Goal: Find specific page/section: Find specific page/section

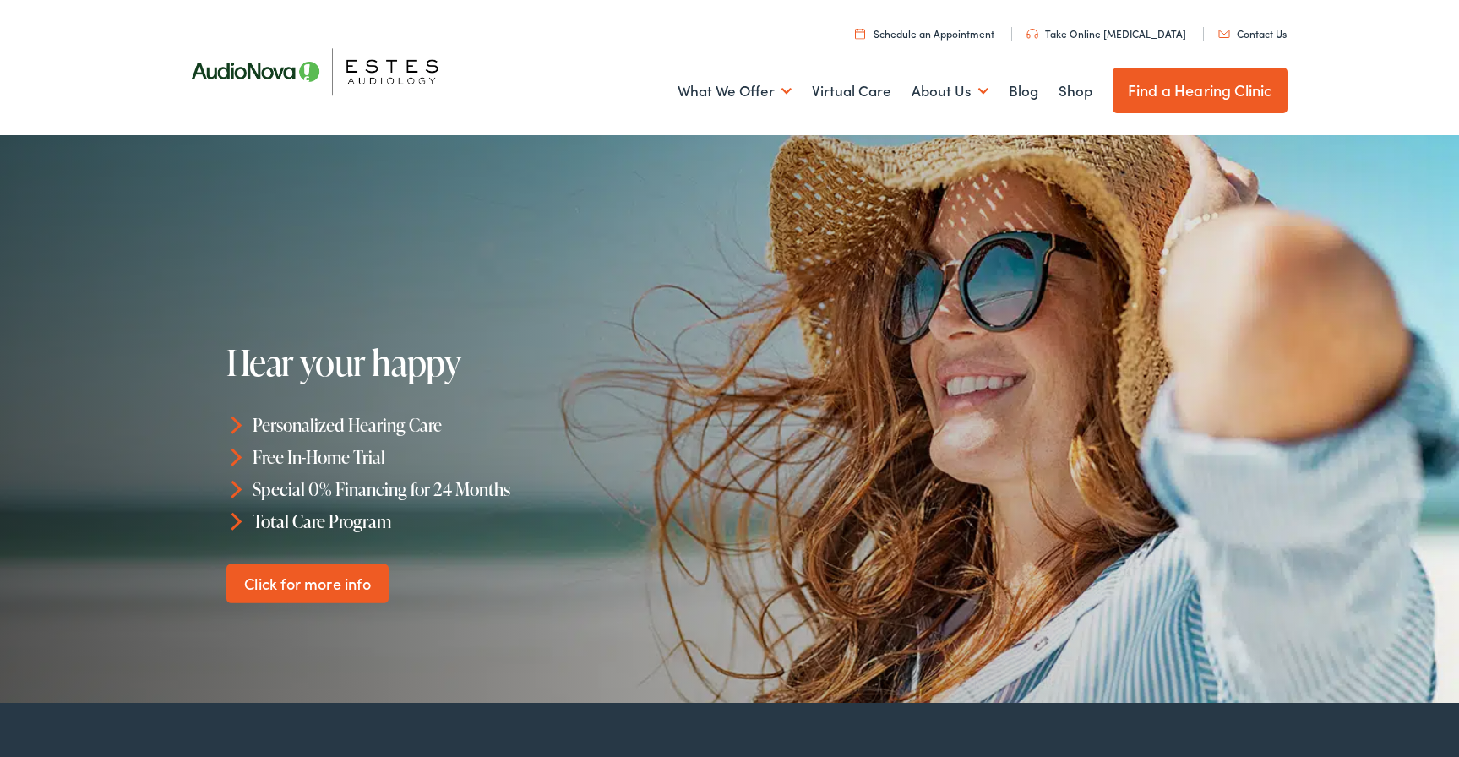
click at [1249, 100] on link "Find a Hearing Clinic" at bounding box center [1200, 91] width 175 height 46
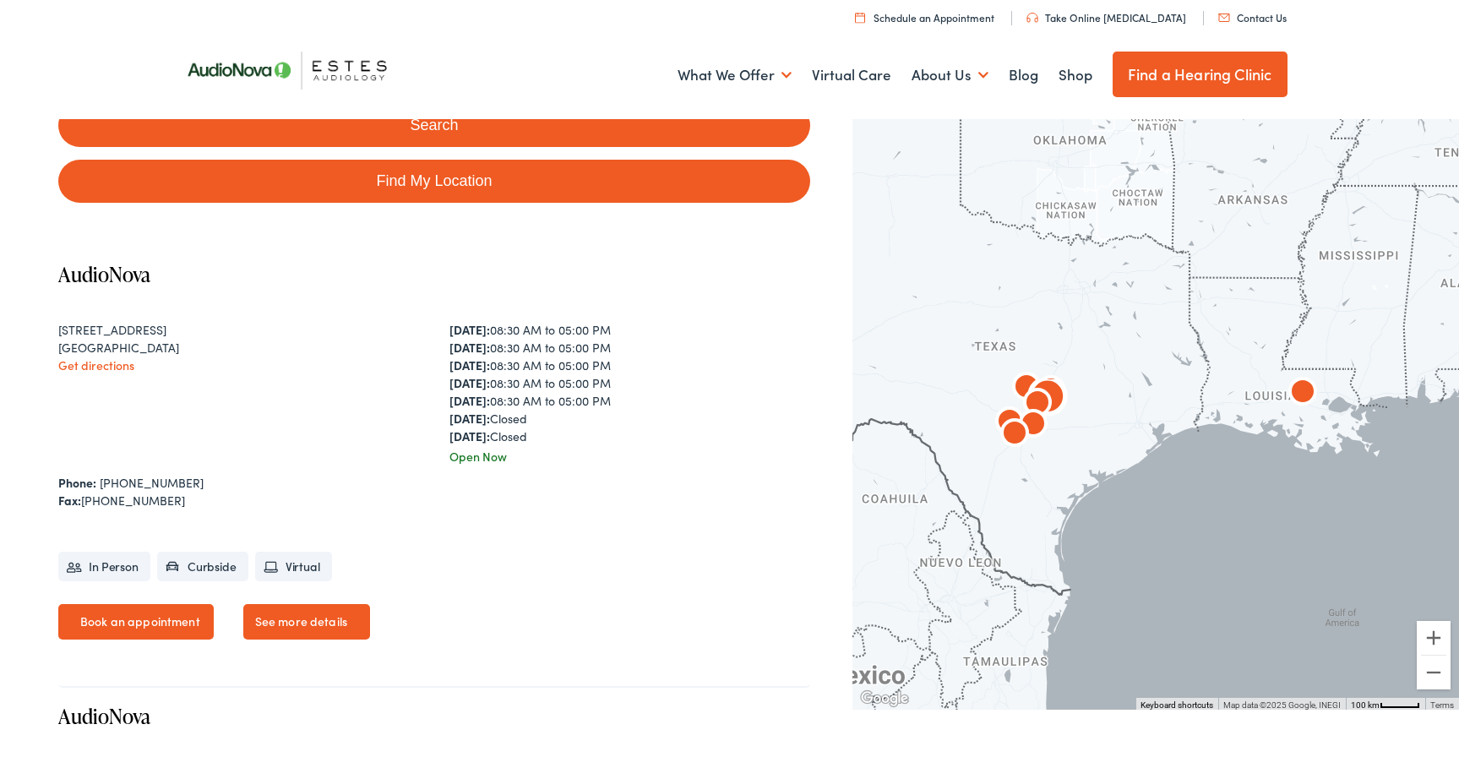
scroll to position [207, 0]
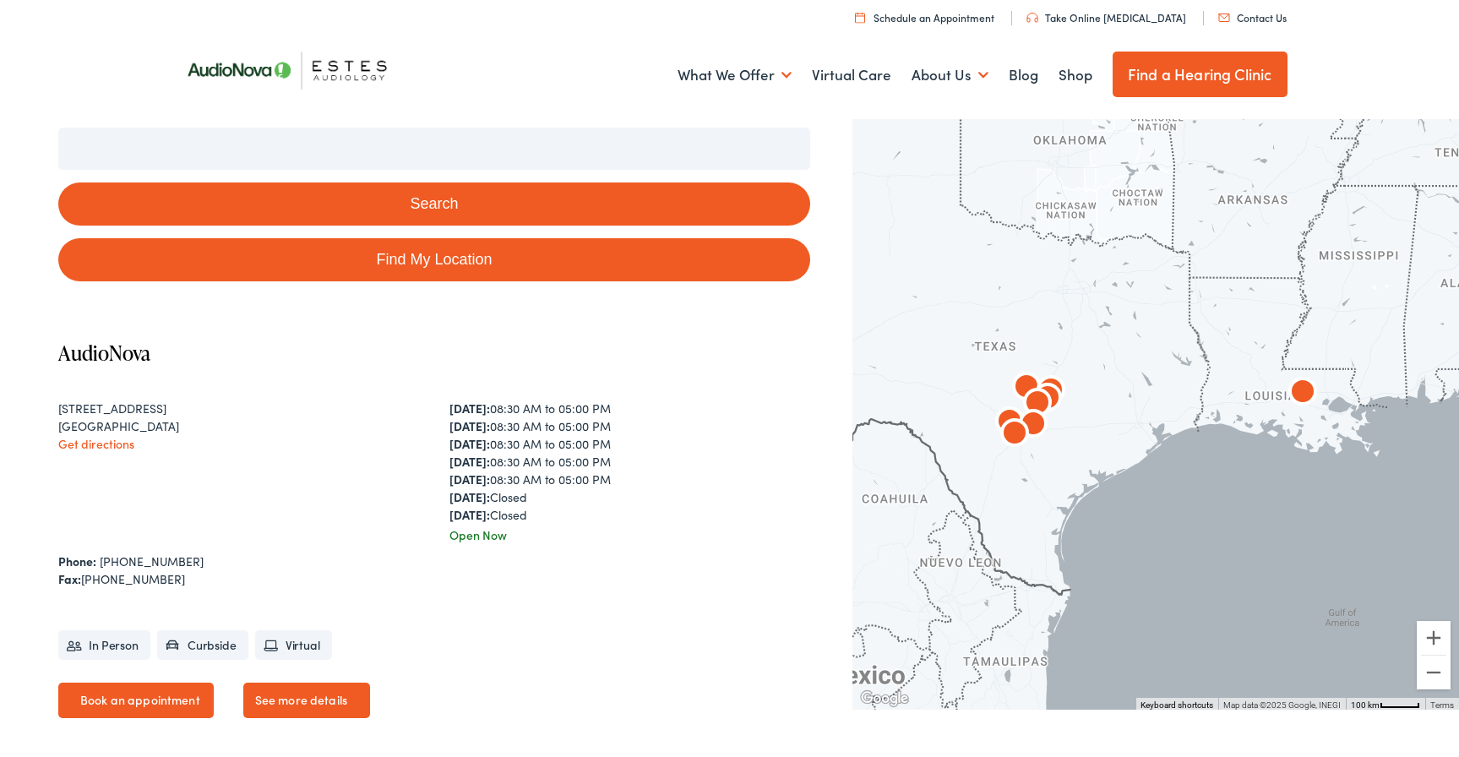
click at [455, 261] on link "Find My Location" at bounding box center [434, 259] width 752 height 43
type input "[GEOGRAPHIC_DATA], [US_STATE]"
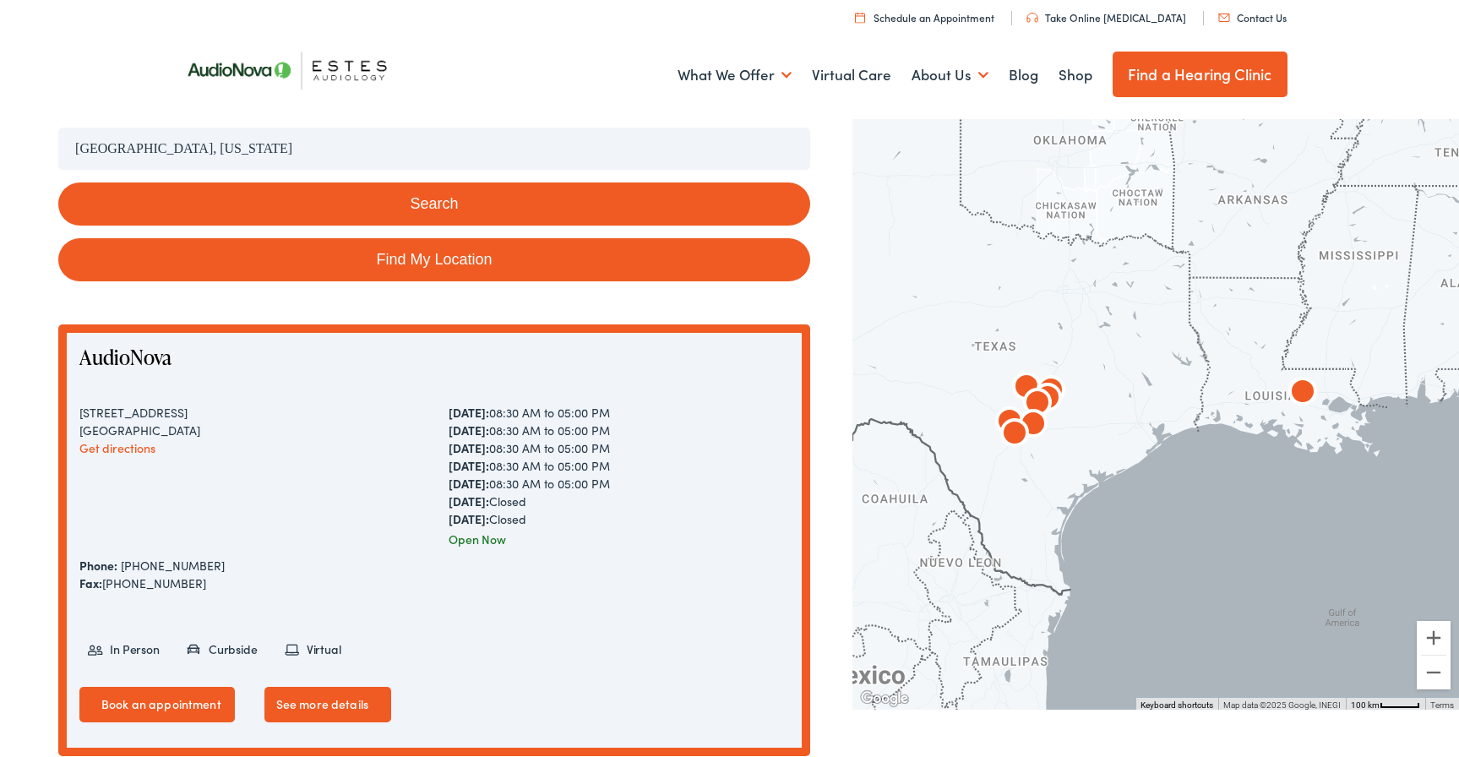
click at [455, 261] on link "Find My Location" at bounding box center [434, 259] width 752 height 43
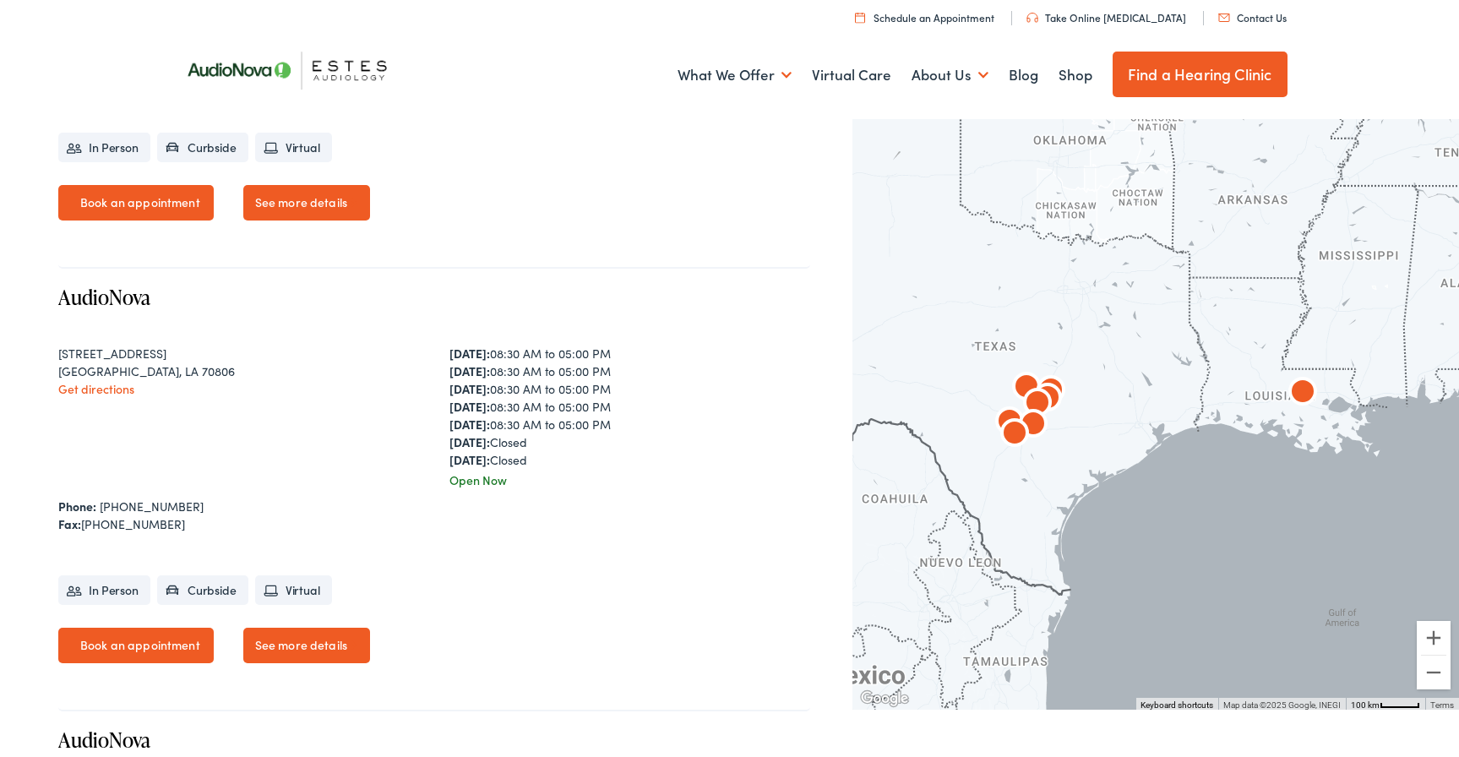
click at [1025, 389] on img "AudioNova" at bounding box center [1037, 404] width 41 height 41
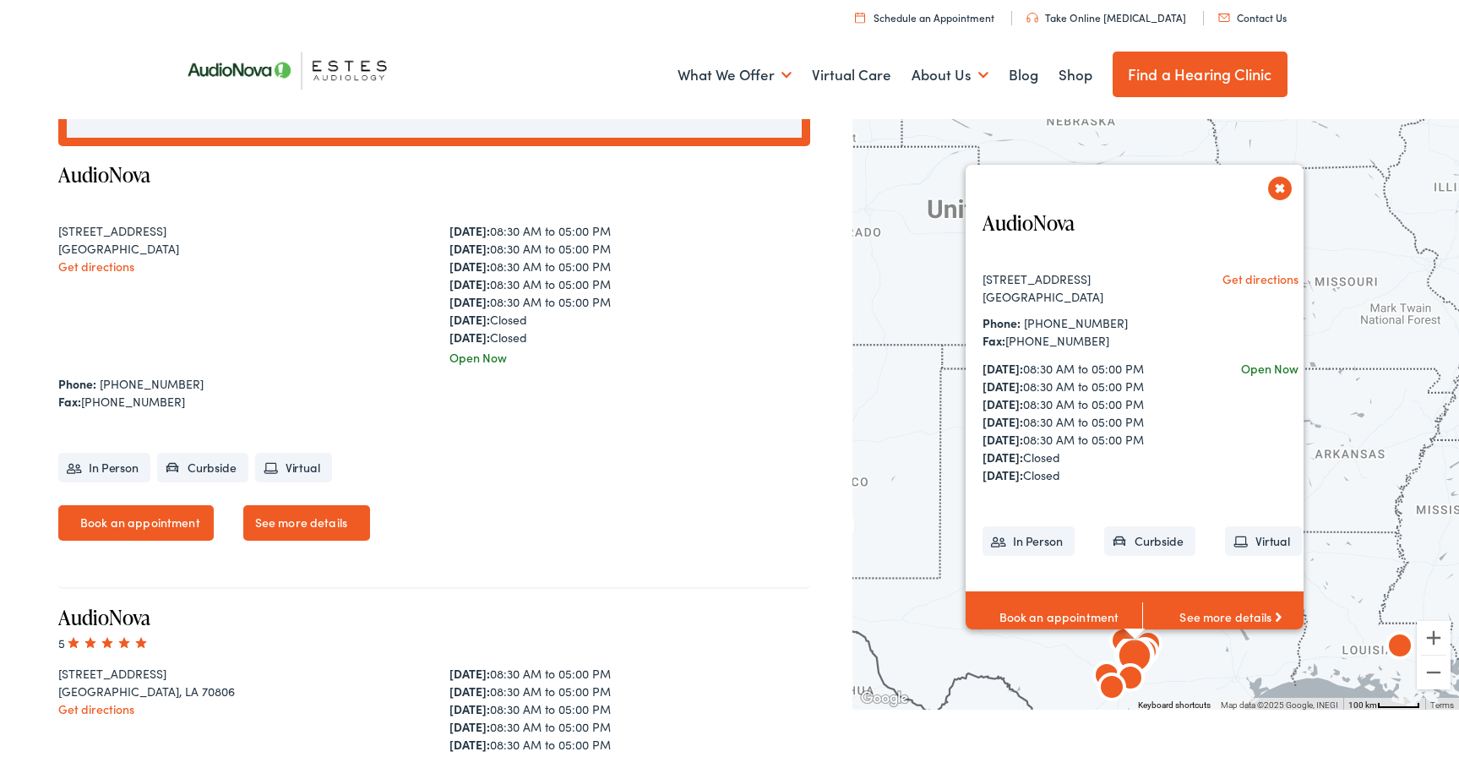
scroll to position [810, 0]
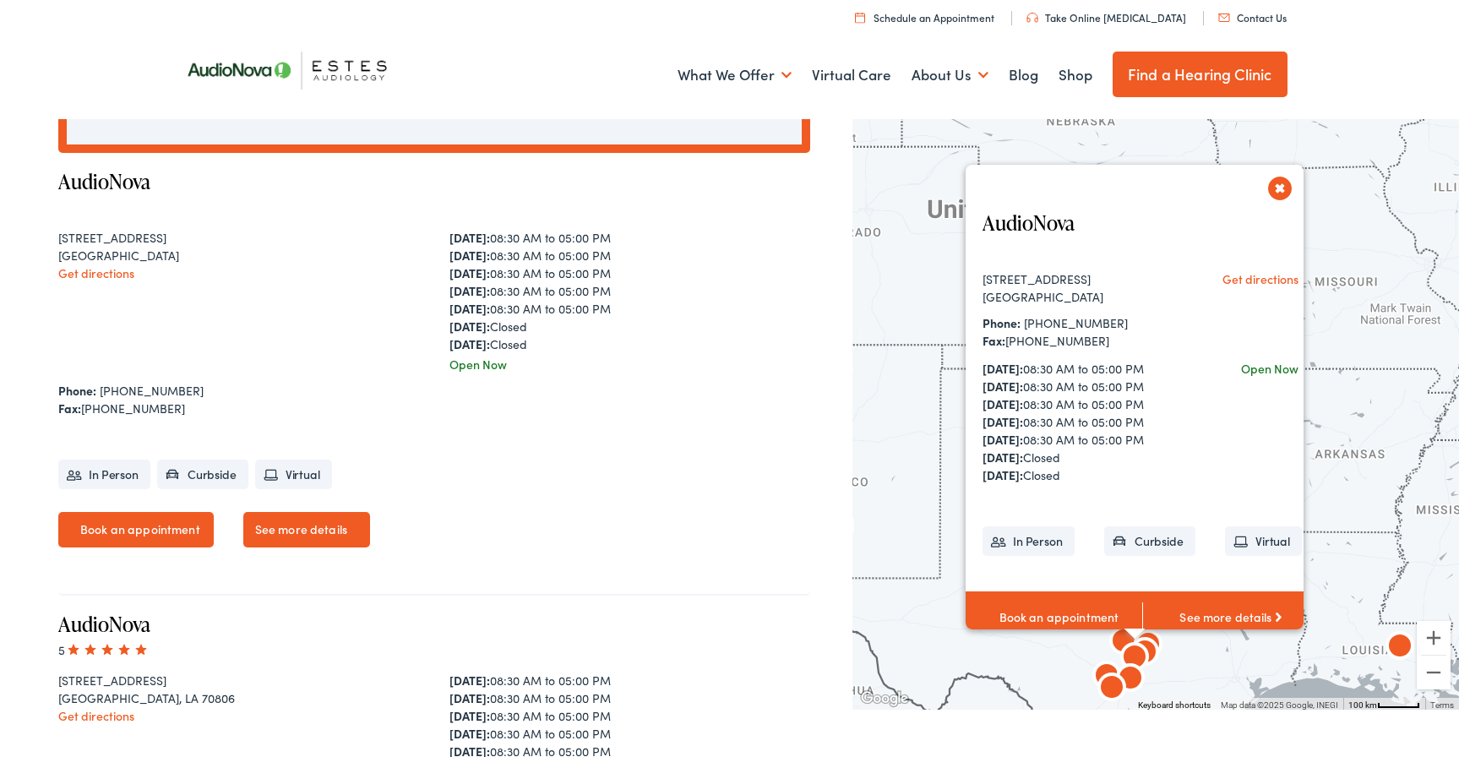
click at [1133, 656] on img "AudioNova" at bounding box center [1134, 659] width 41 height 41
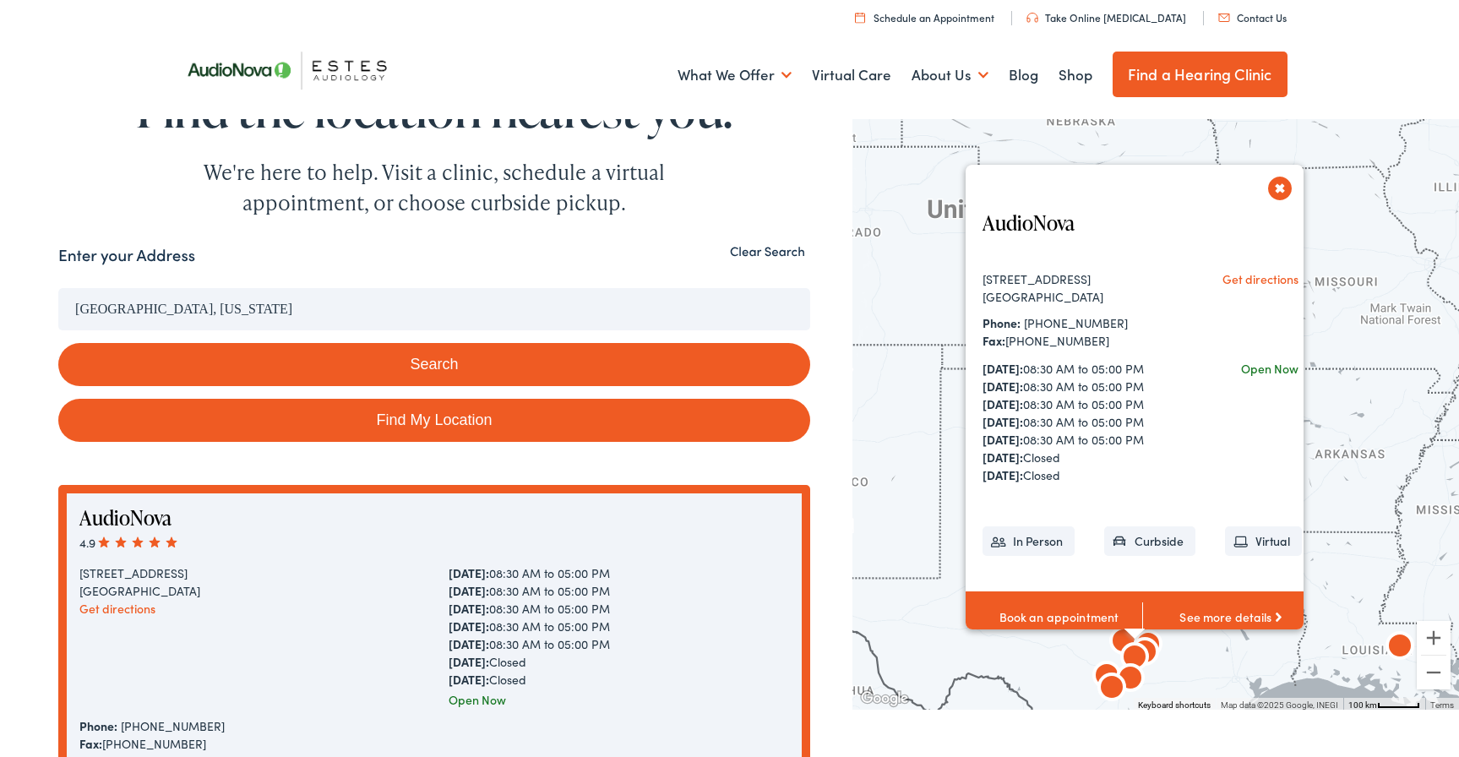
scroll to position [0, 0]
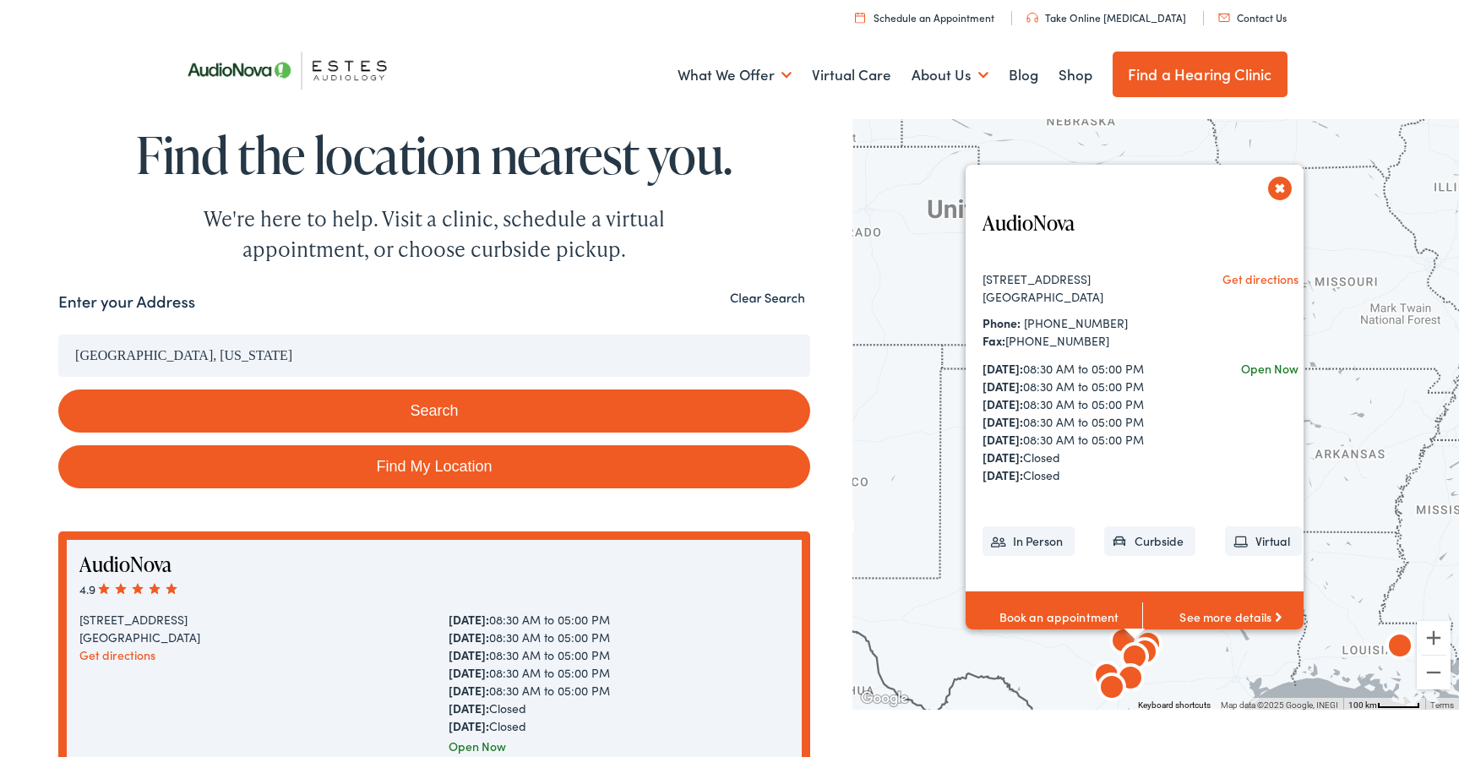
click at [1403, 645] on img "AudioNova" at bounding box center [1400, 648] width 41 height 41
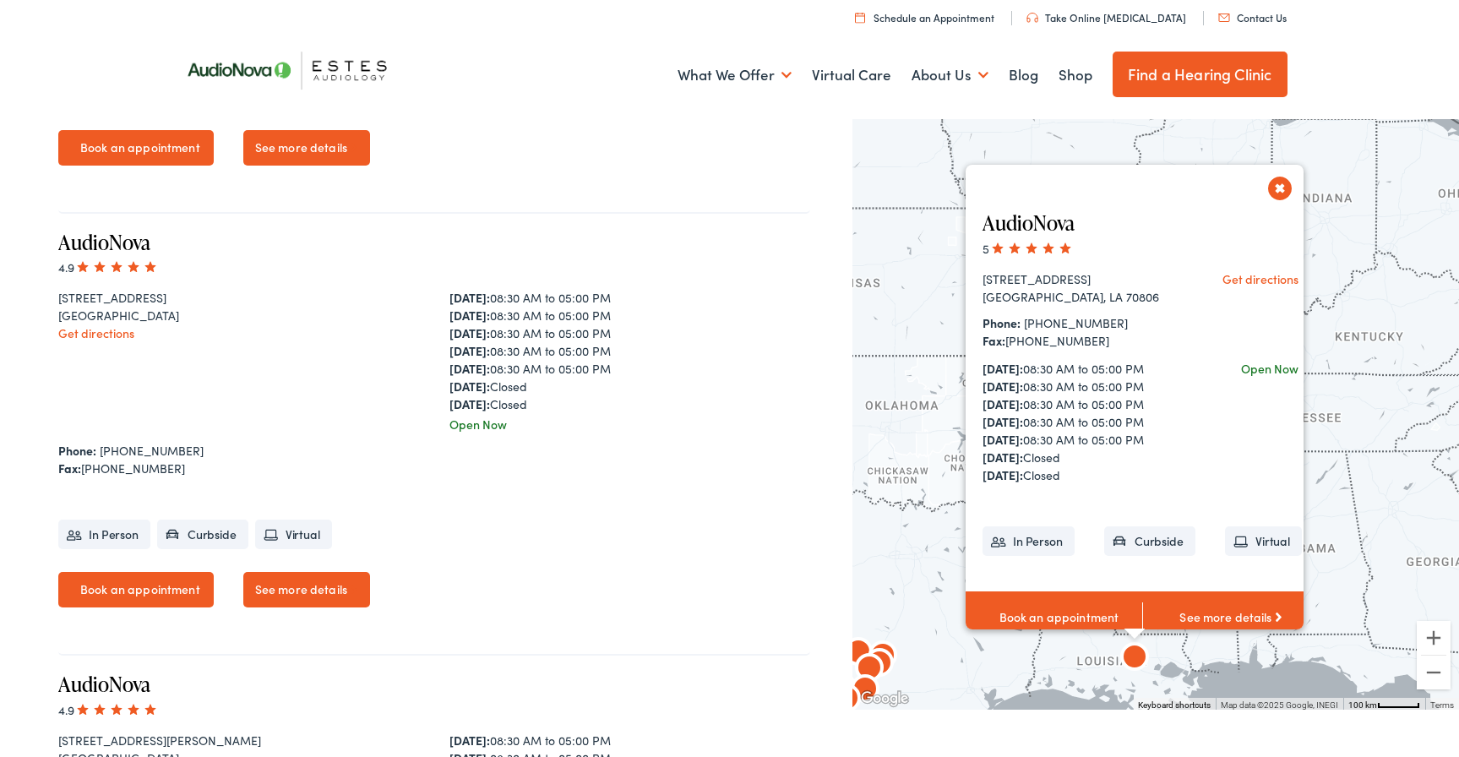
scroll to position [2582, 0]
